Goal: Task Accomplishment & Management: Manage account settings

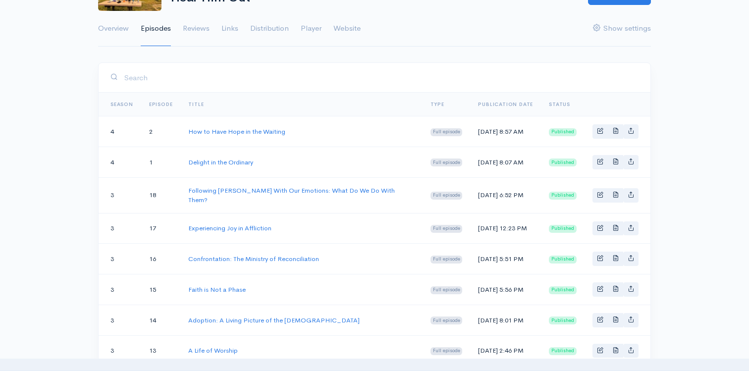
scroll to position [142, 0]
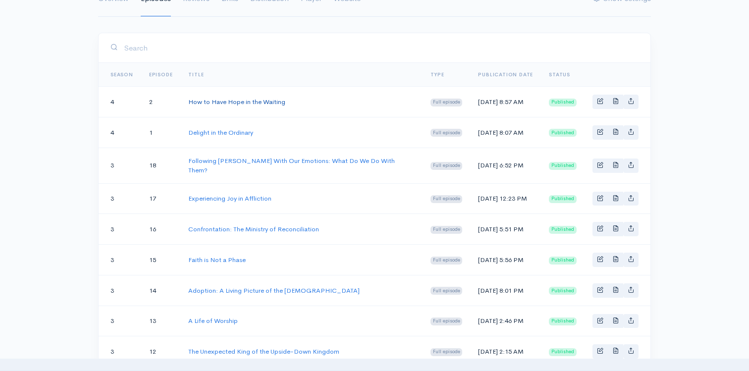
click at [265, 98] on link "How to Have Hope in the Waiting" at bounding box center [236, 102] width 97 height 8
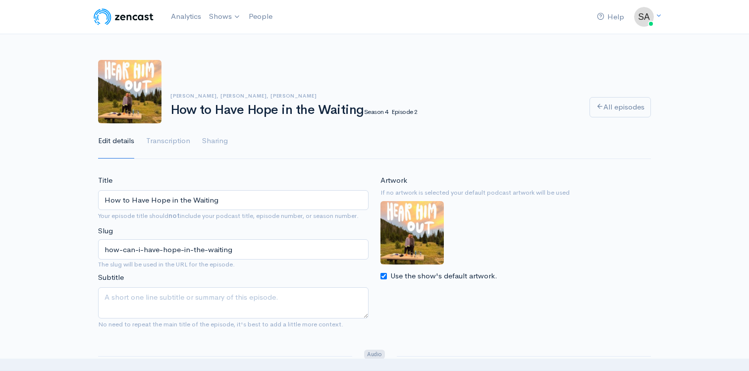
click at [150, 197] on input "How to Have Hope in the Waiting" at bounding box center [233, 200] width 270 height 20
click at [122, 201] on input "Hope in the Waiting" at bounding box center [233, 200] width 270 height 20
click at [174, 202] on input "Hope in the Waiting" at bounding box center [233, 200] width 270 height 20
type input "Hope in the Waiting"
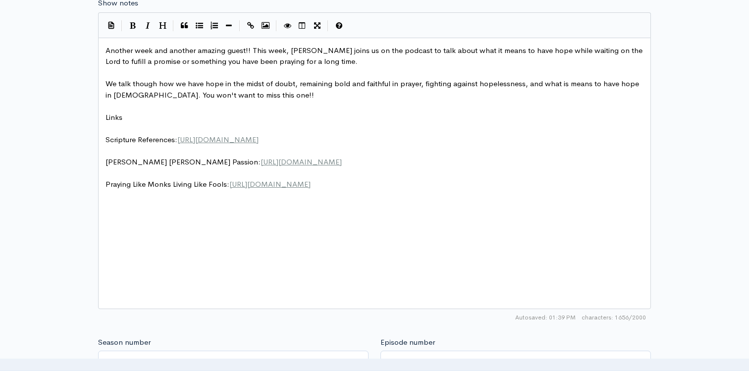
scroll to position [1004, 0]
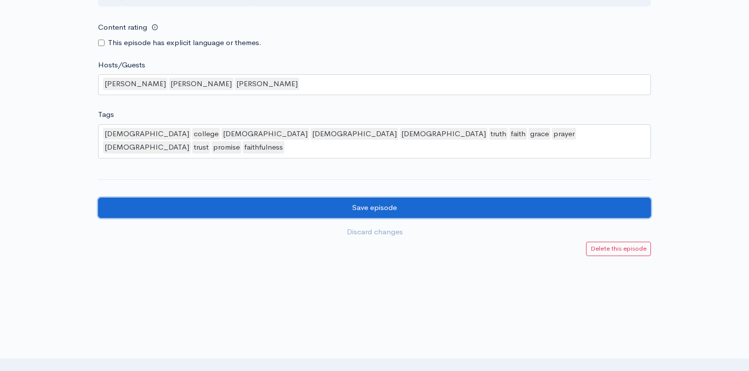
click at [376, 200] on input "Save episode" at bounding box center [374, 208] width 553 height 20
